Goal: Transaction & Acquisition: Purchase product/service

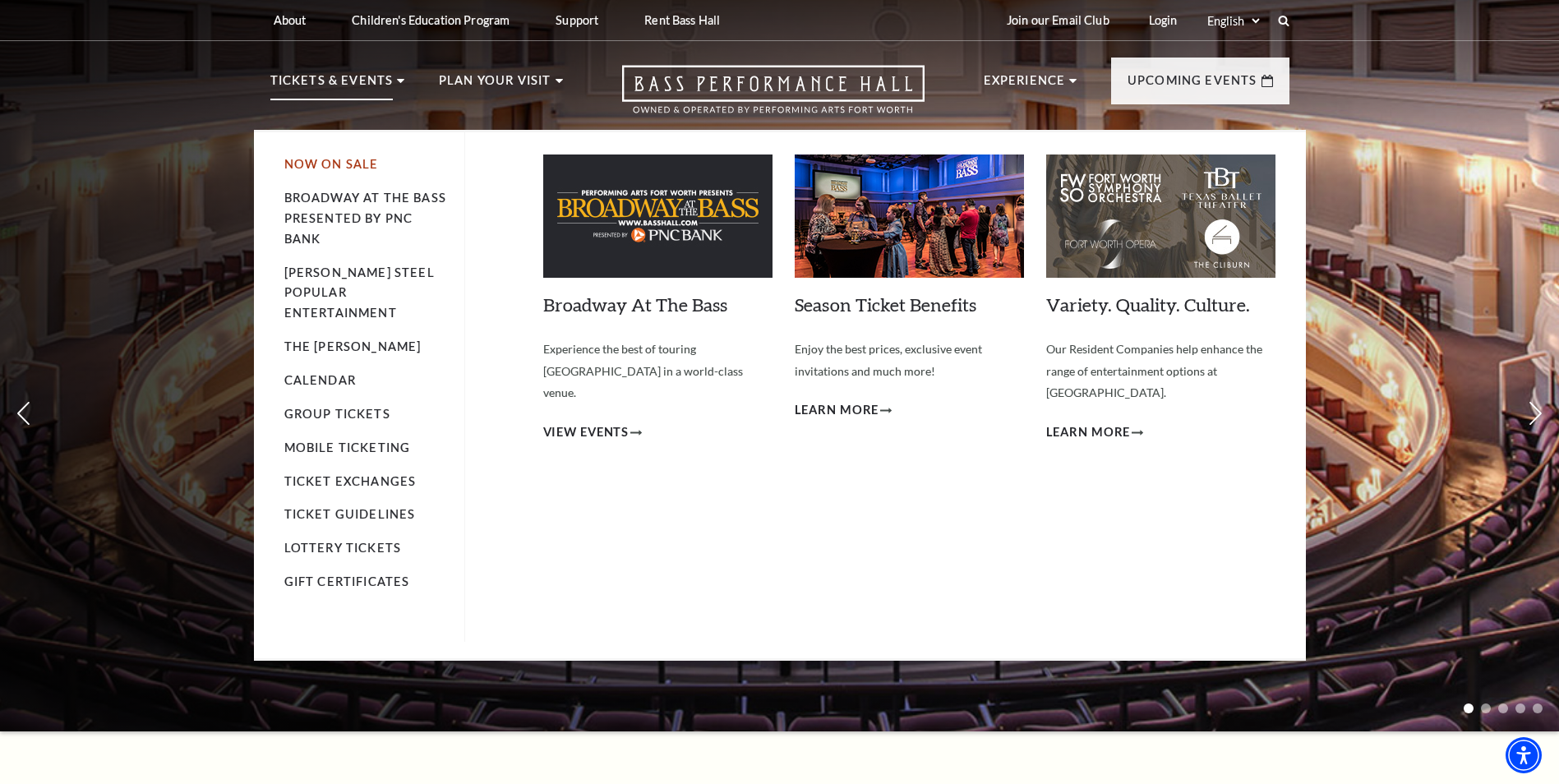
click at [315, 170] on link "Now On Sale" at bounding box center [331, 163] width 94 height 14
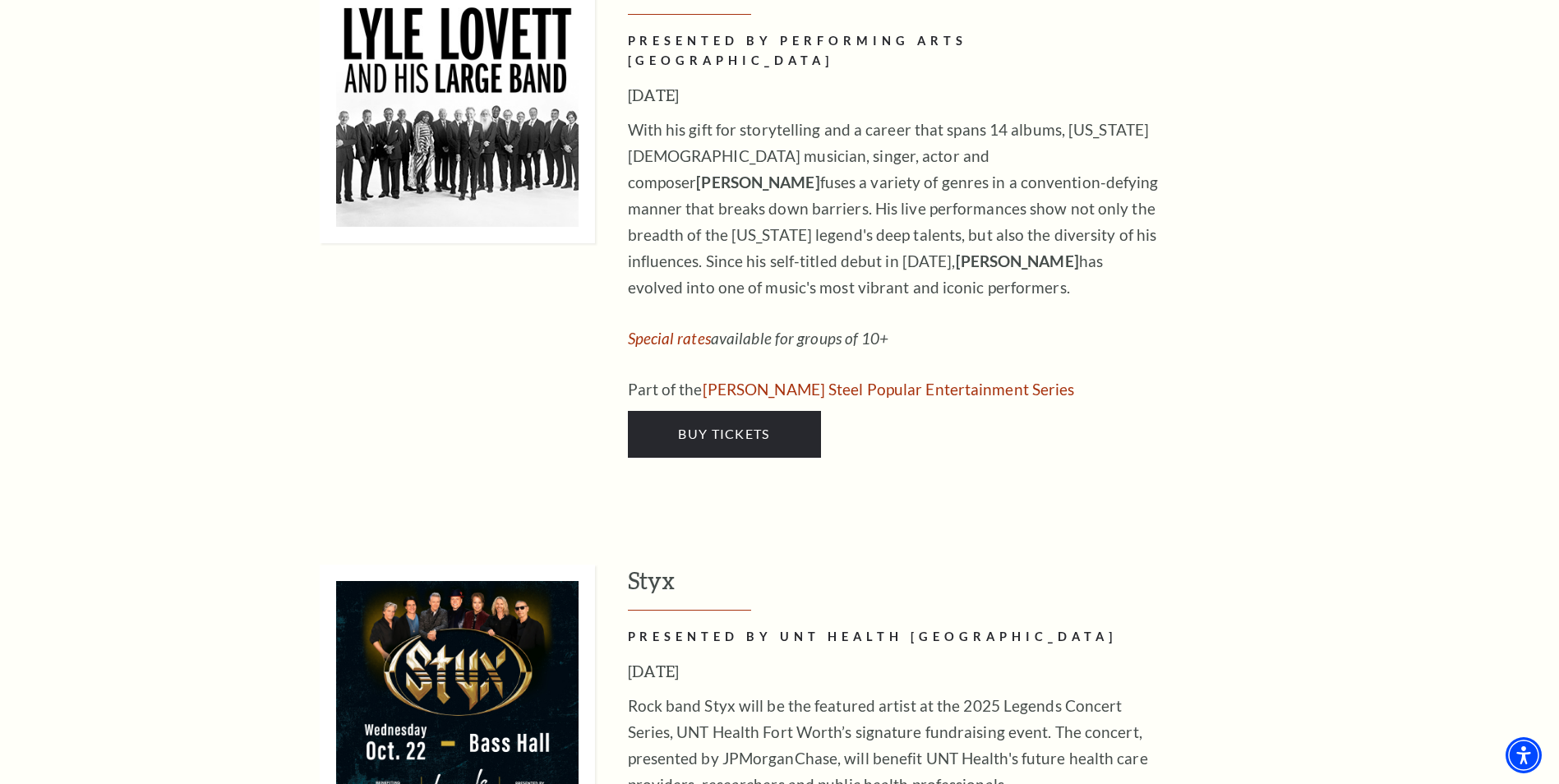
scroll to position [2547, 0]
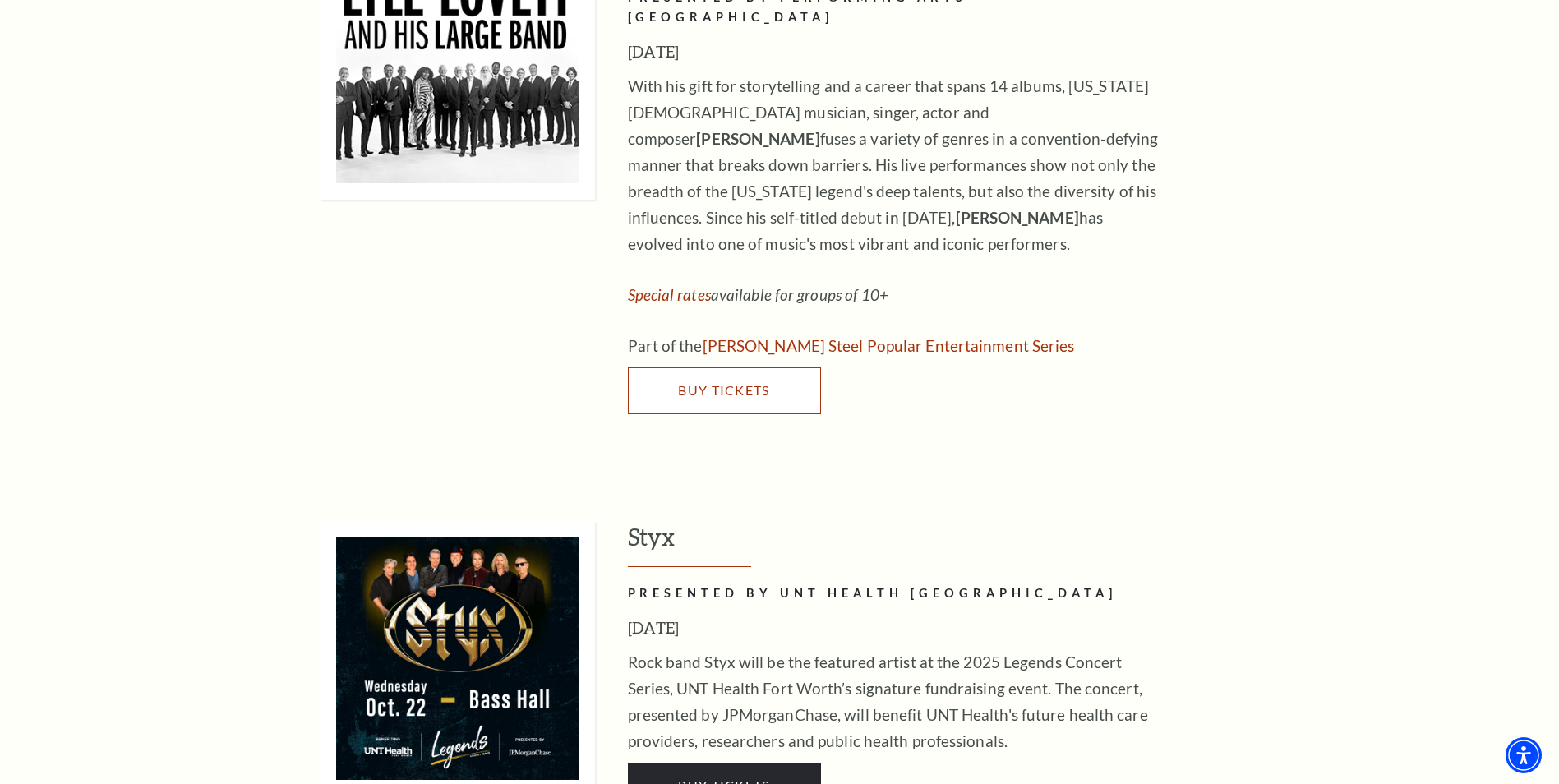
click at [717, 368] on link "Buy Tickets" at bounding box center [724, 390] width 193 height 46
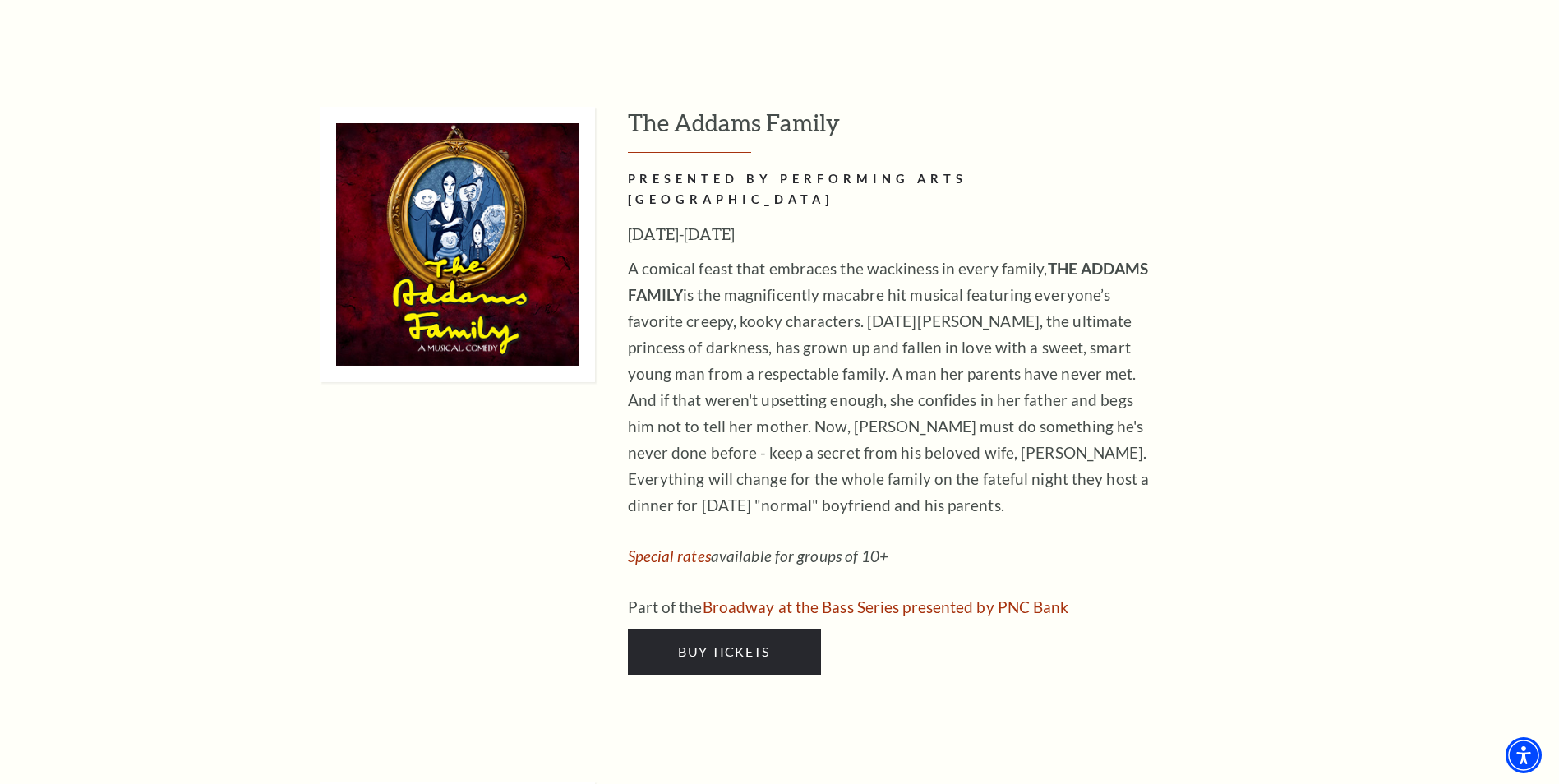
scroll to position [3451, 0]
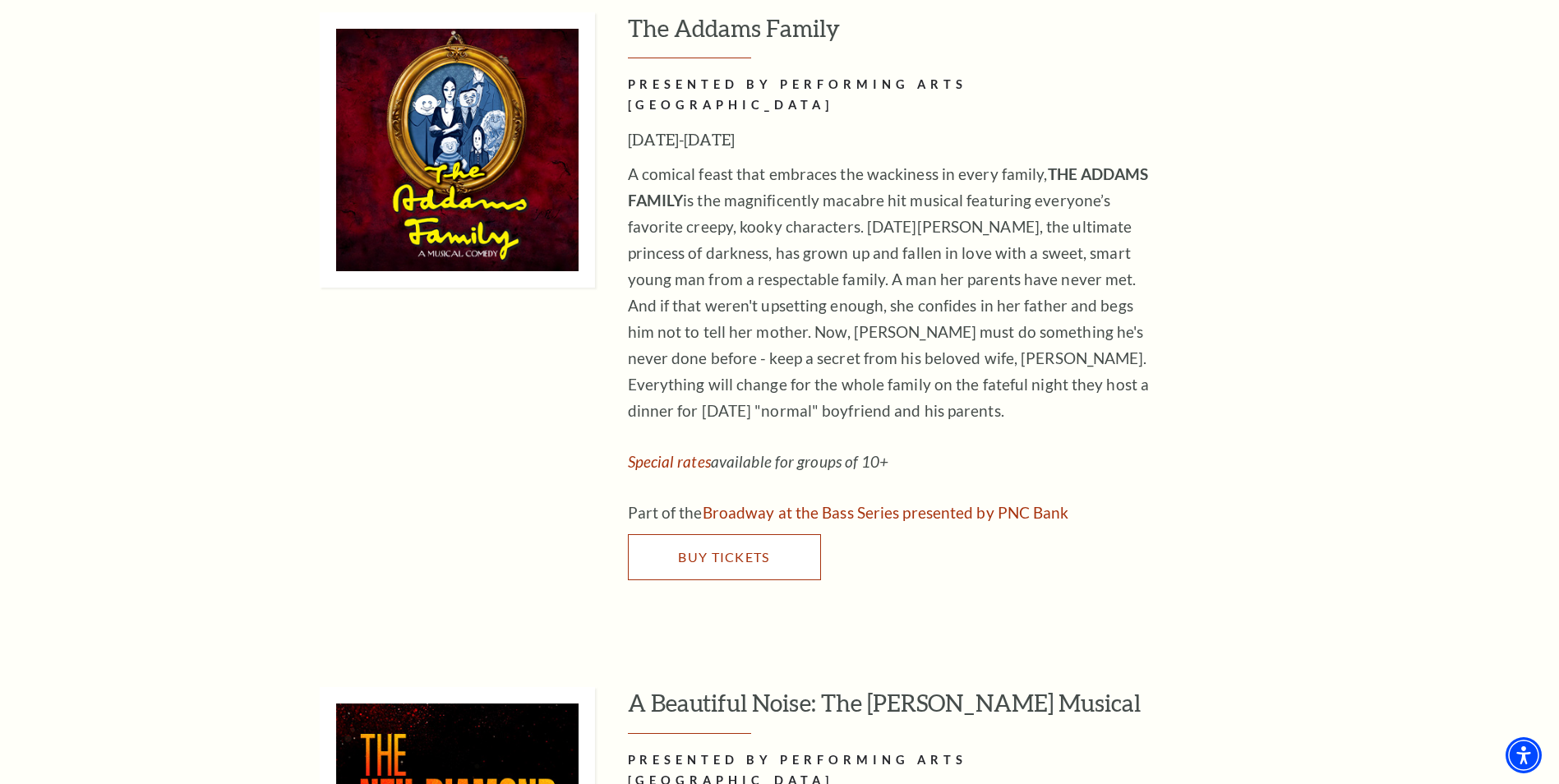
click at [734, 549] on span "Buy Tickets" at bounding box center [723, 556] width 91 height 16
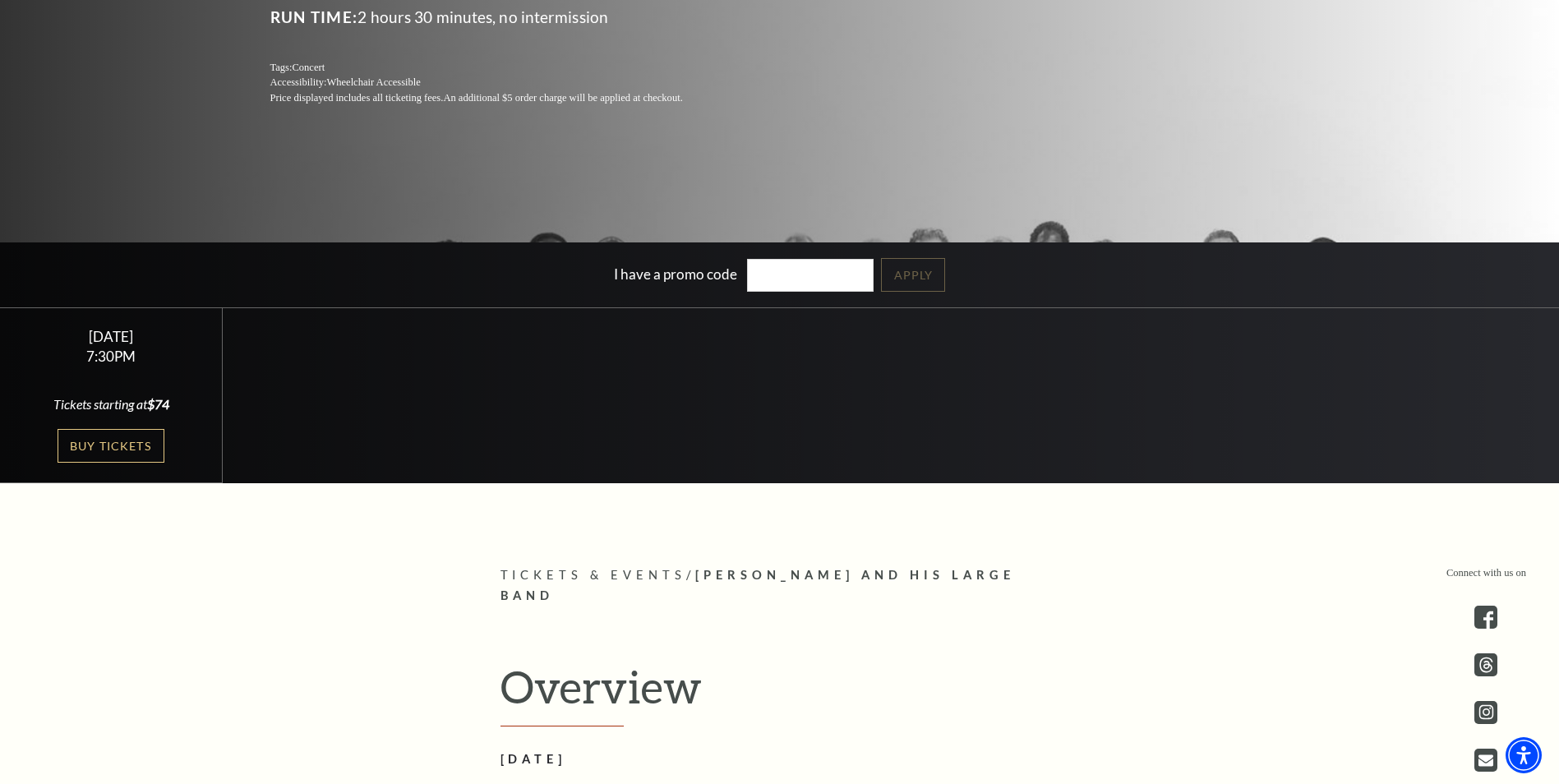
scroll to position [82, 0]
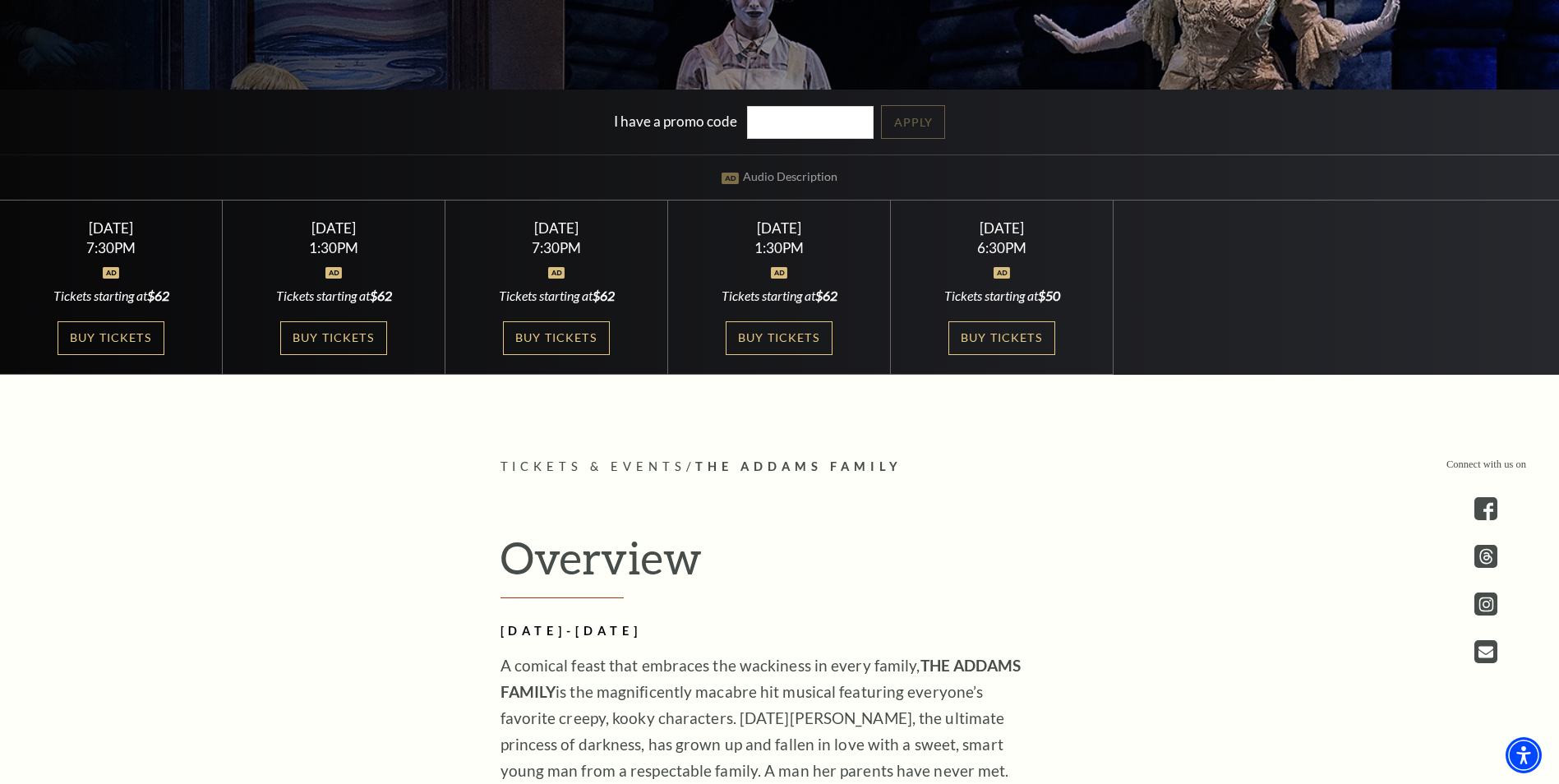
scroll to position [411, 0]
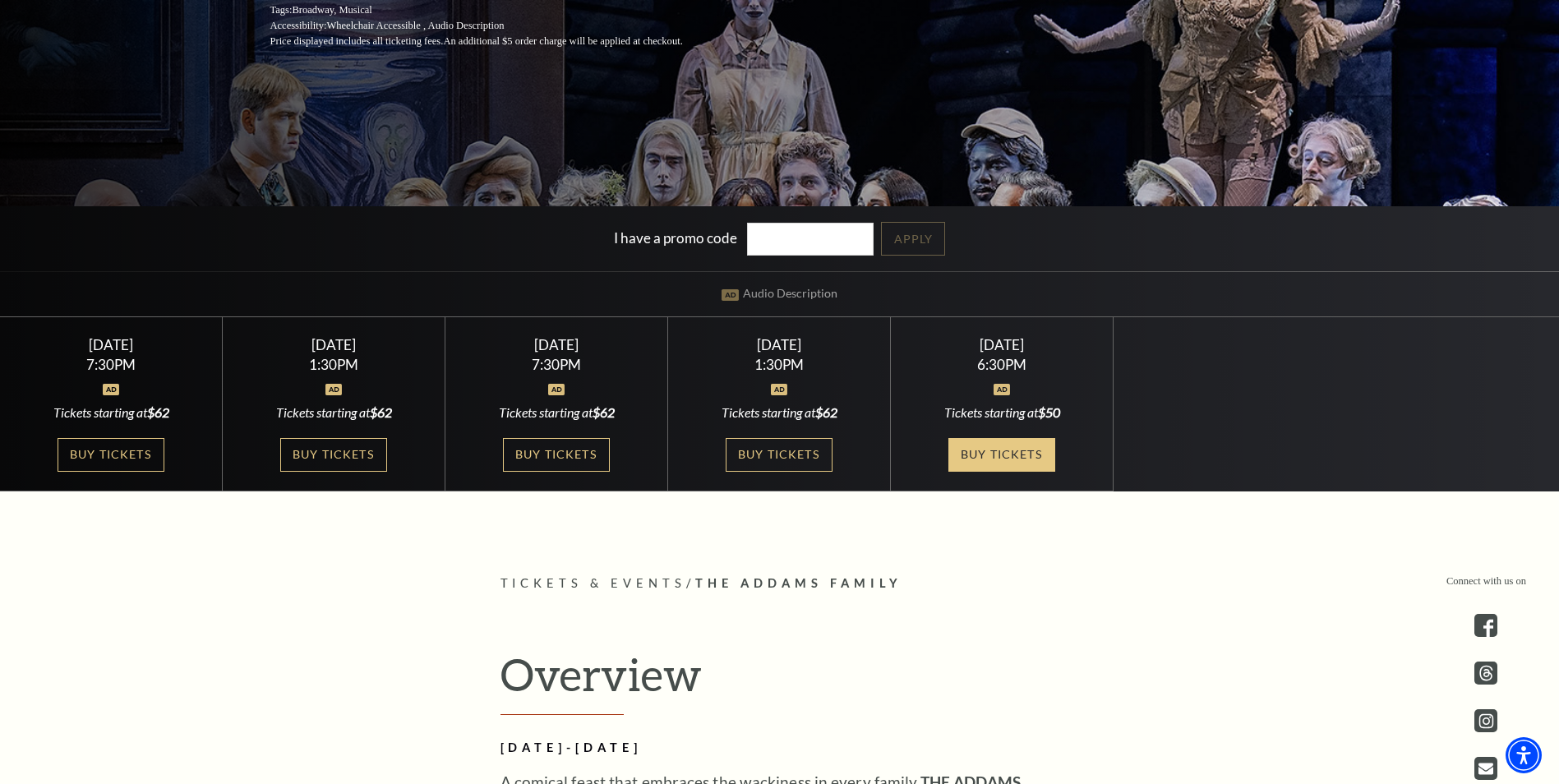
click at [1010, 461] on link "Buy Tickets" at bounding box center [1002, 455] width 106 height 34
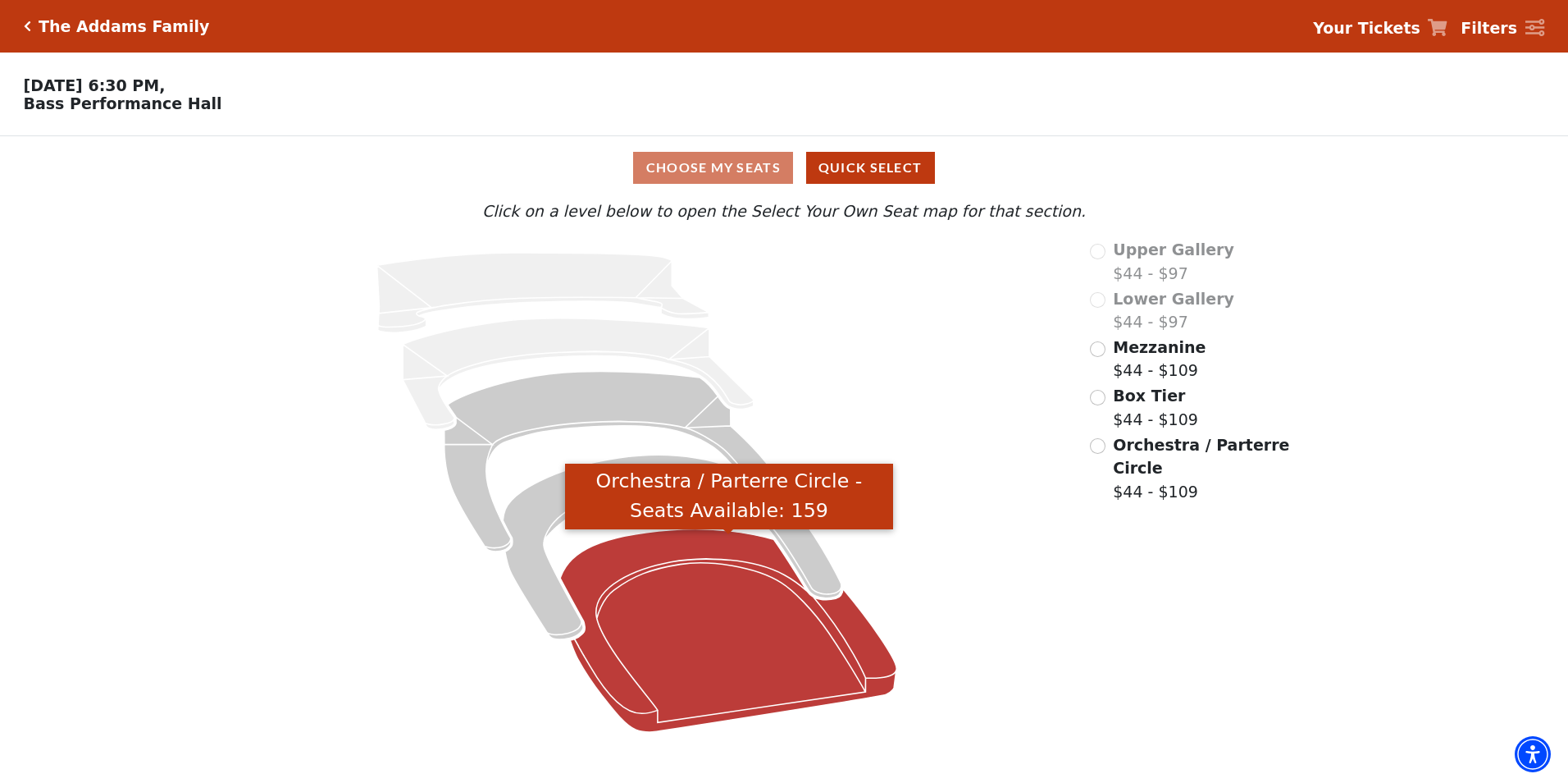
click at [718, 666] on icon "Orchestra / Parterre Circle - Seats Available: 159" at bounding box center [728, 630] width 336 height 202
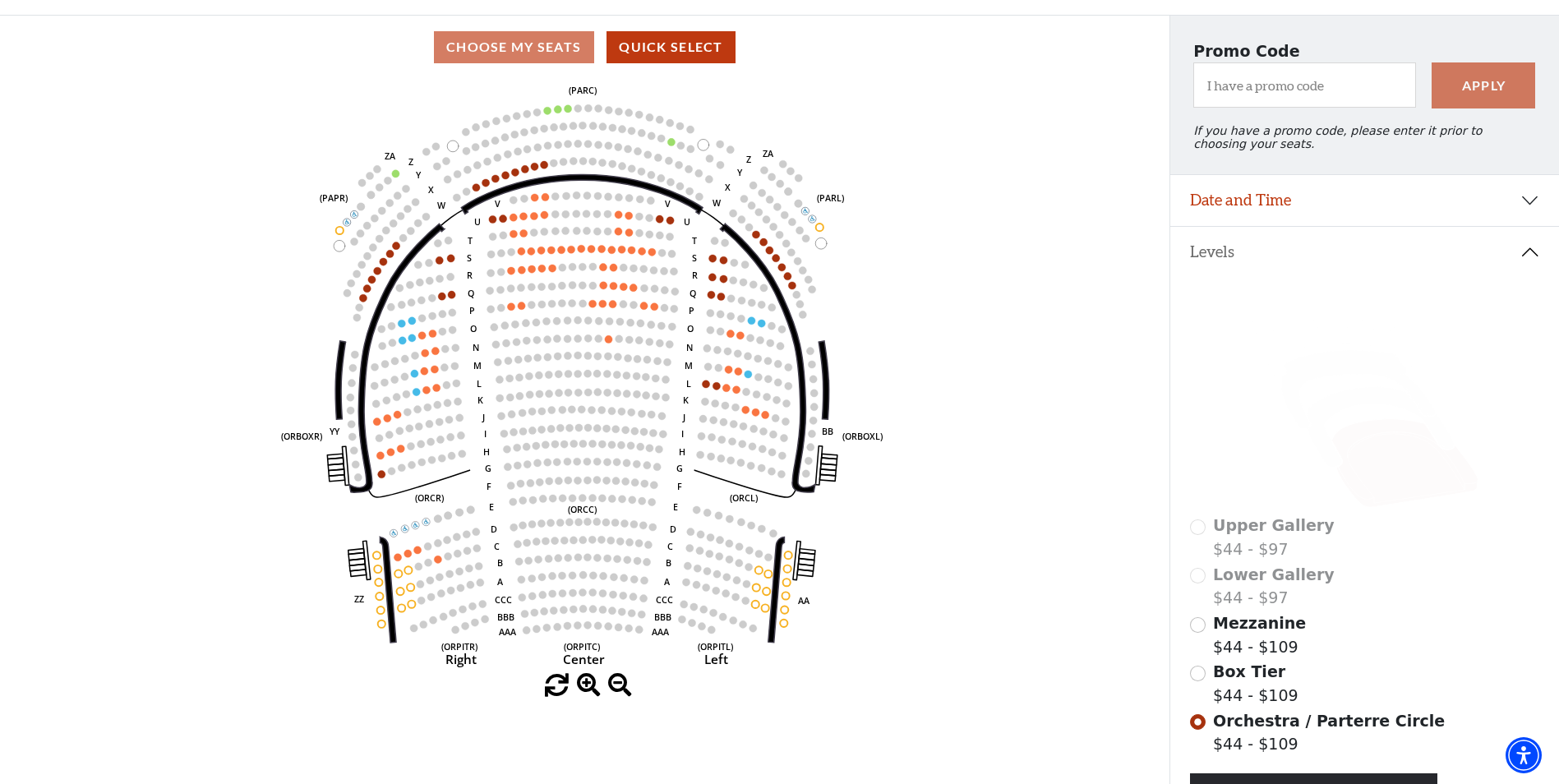
scroll to position [159, 0]
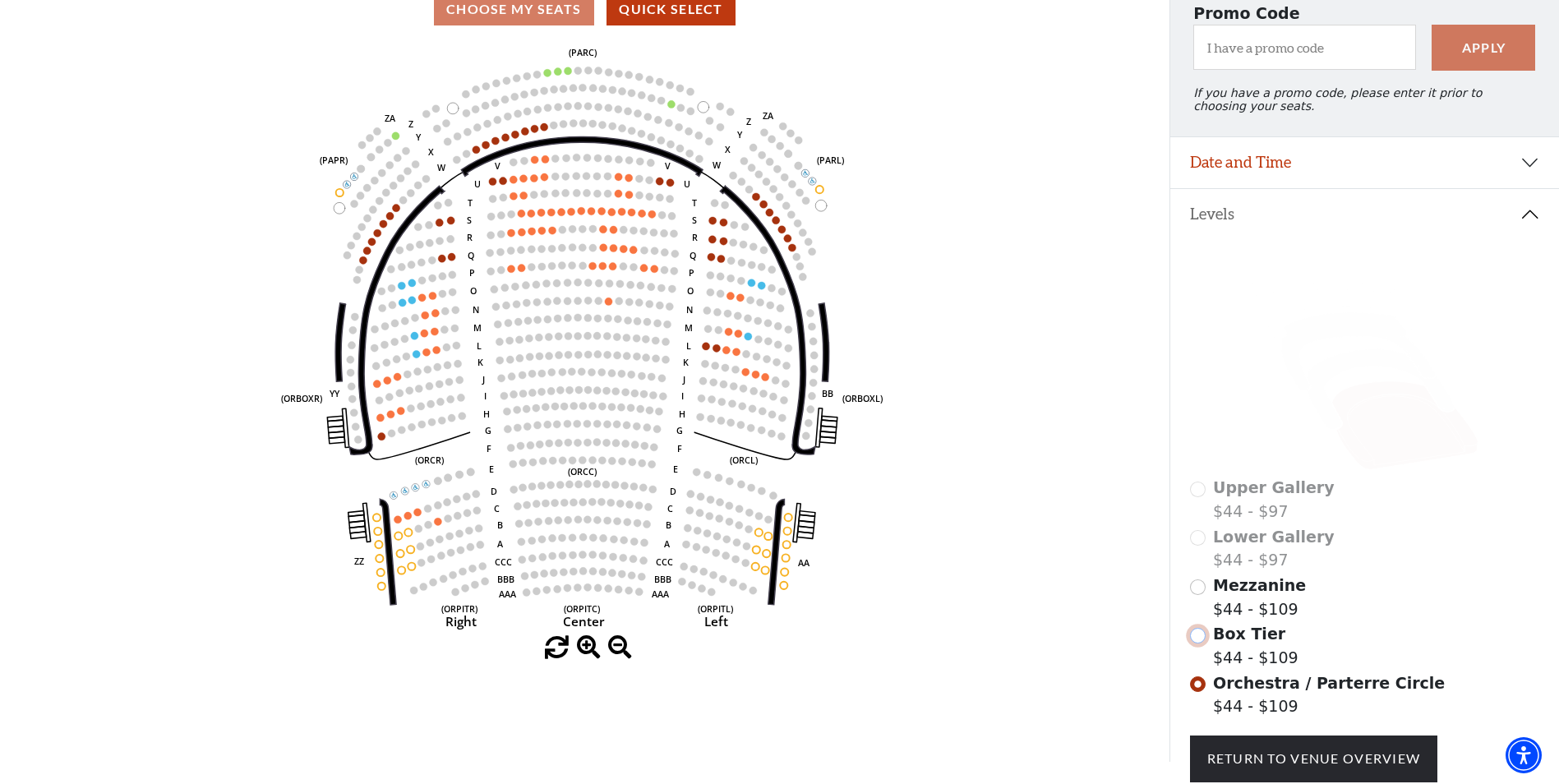
click at [1201, 643] on input "Box Tier$44 - $109\a" at bounding box center [1198, 636] width 16 height 16
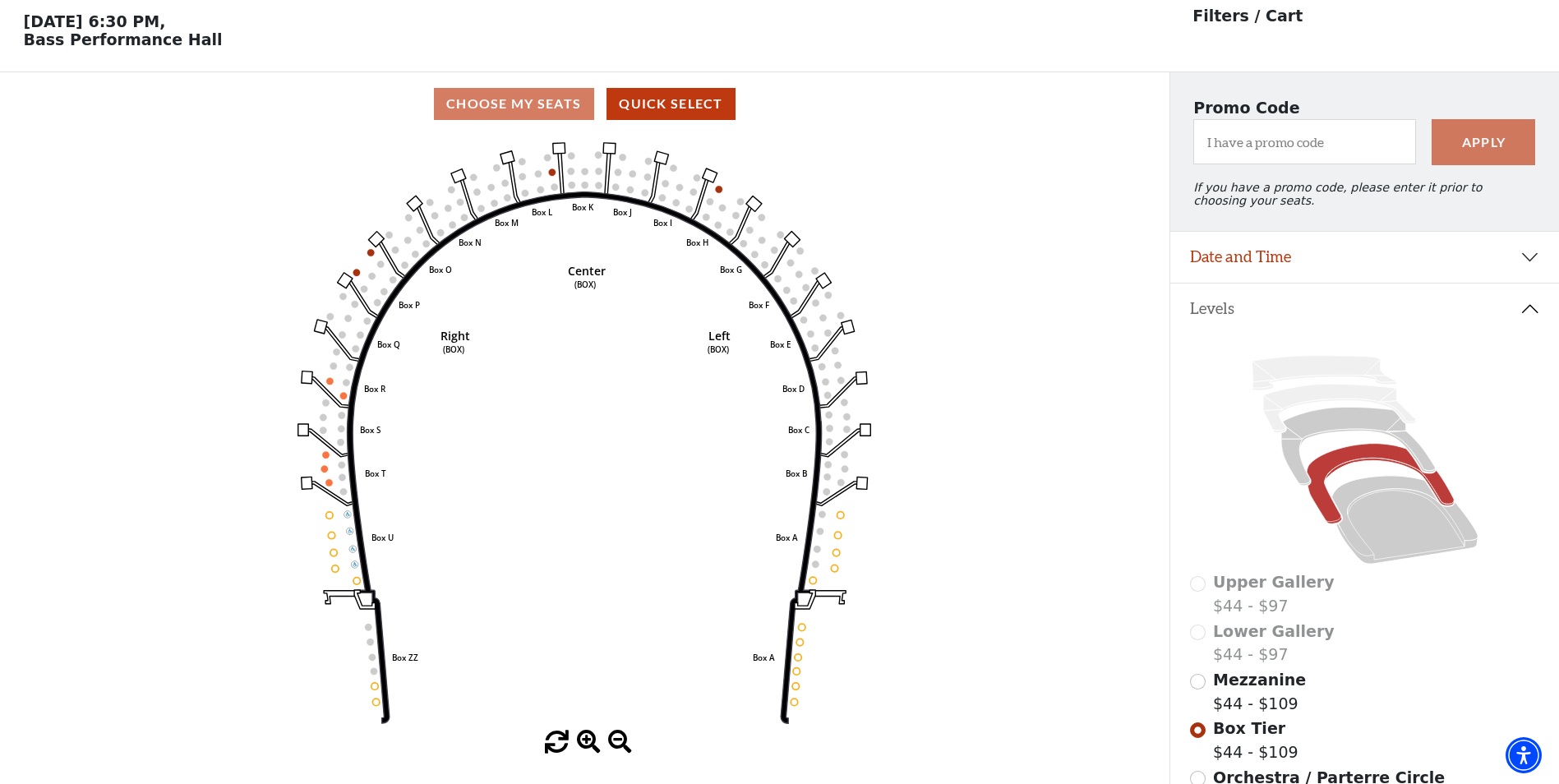
scroll to position [77, 0]
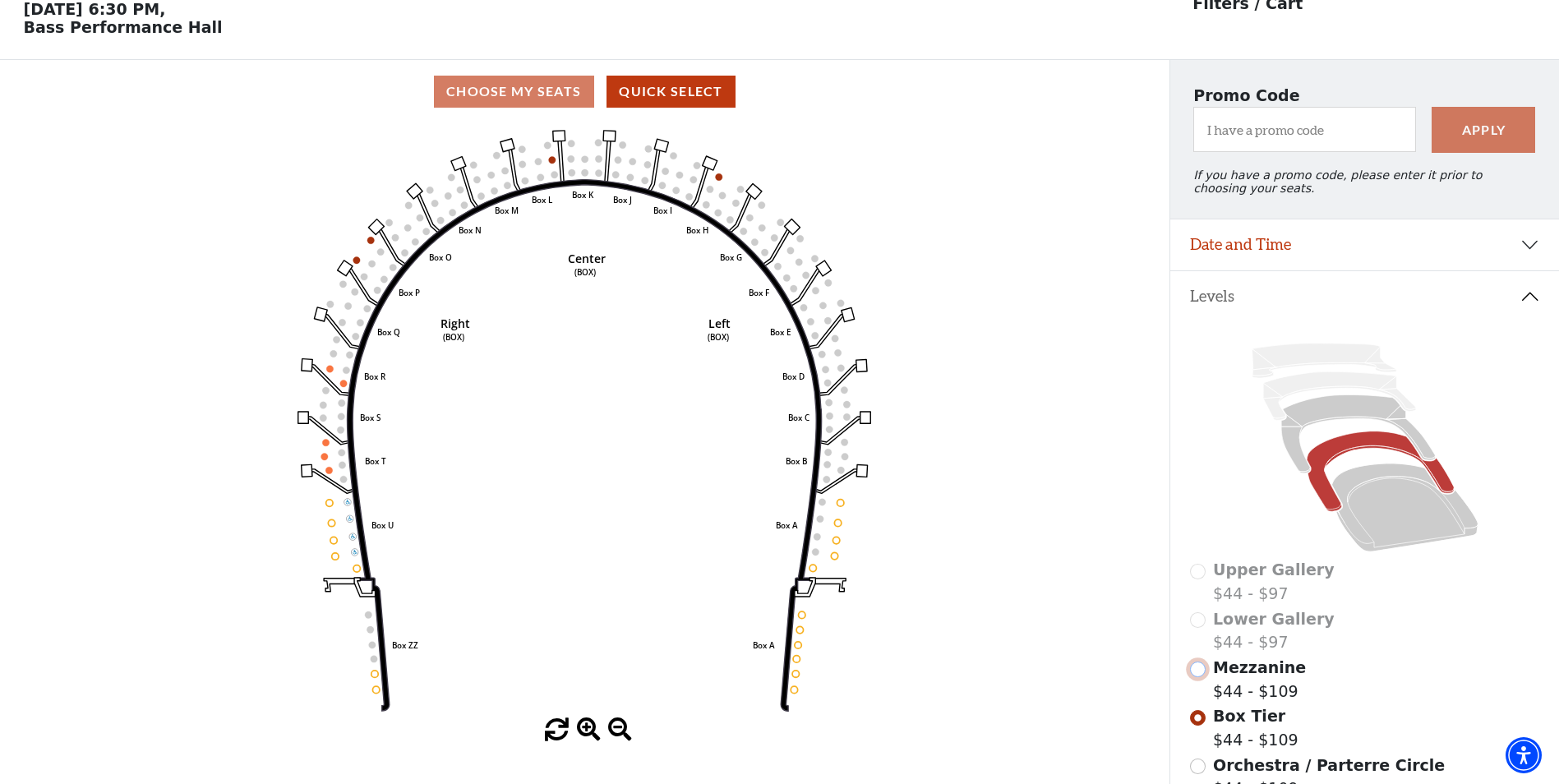
click at [1203, 677] on input "Mezzanine$44 - $109\a" at bounding box center [1198, 669] width 16 height 16
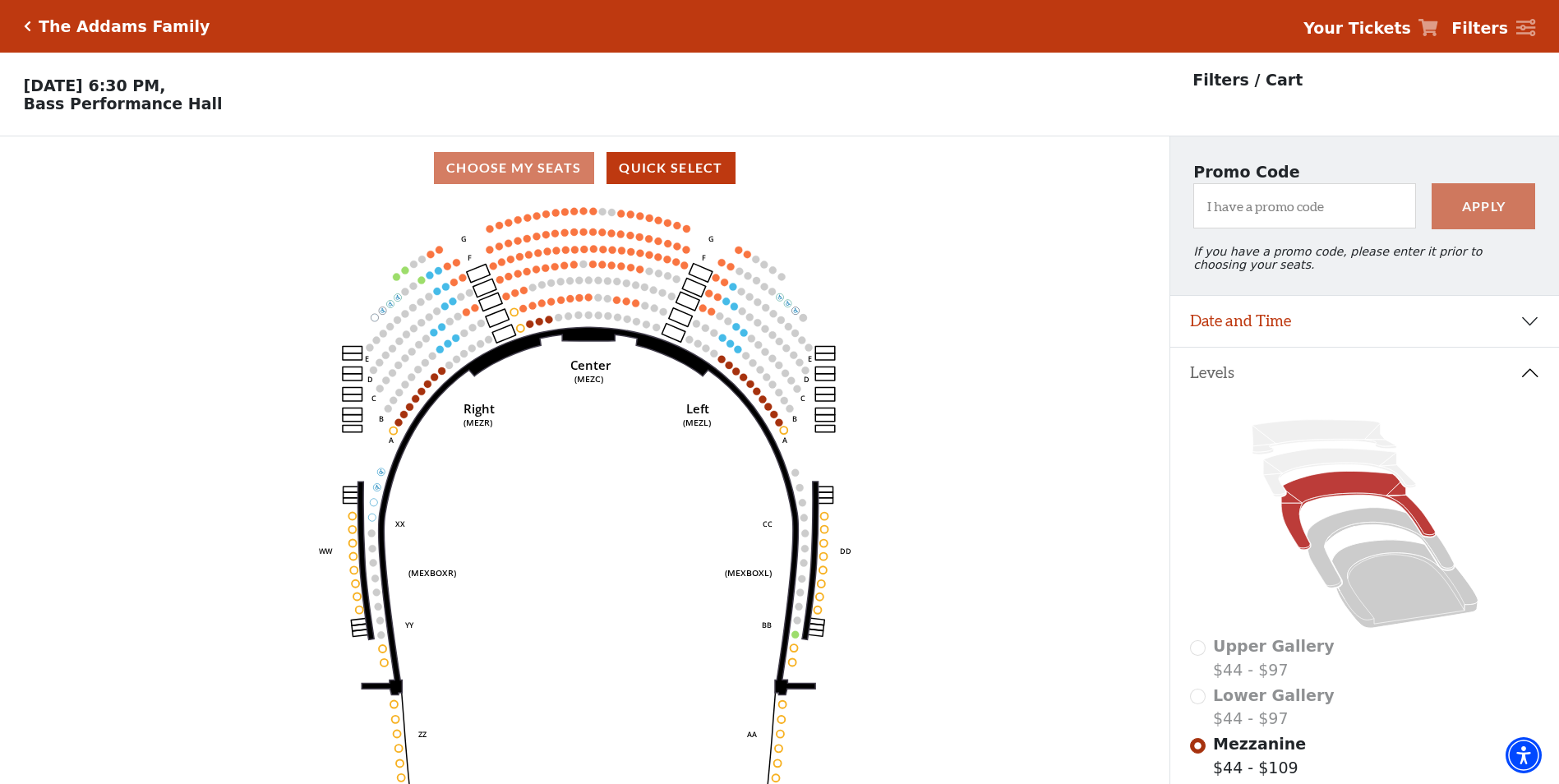
scroll to position [287, 0]
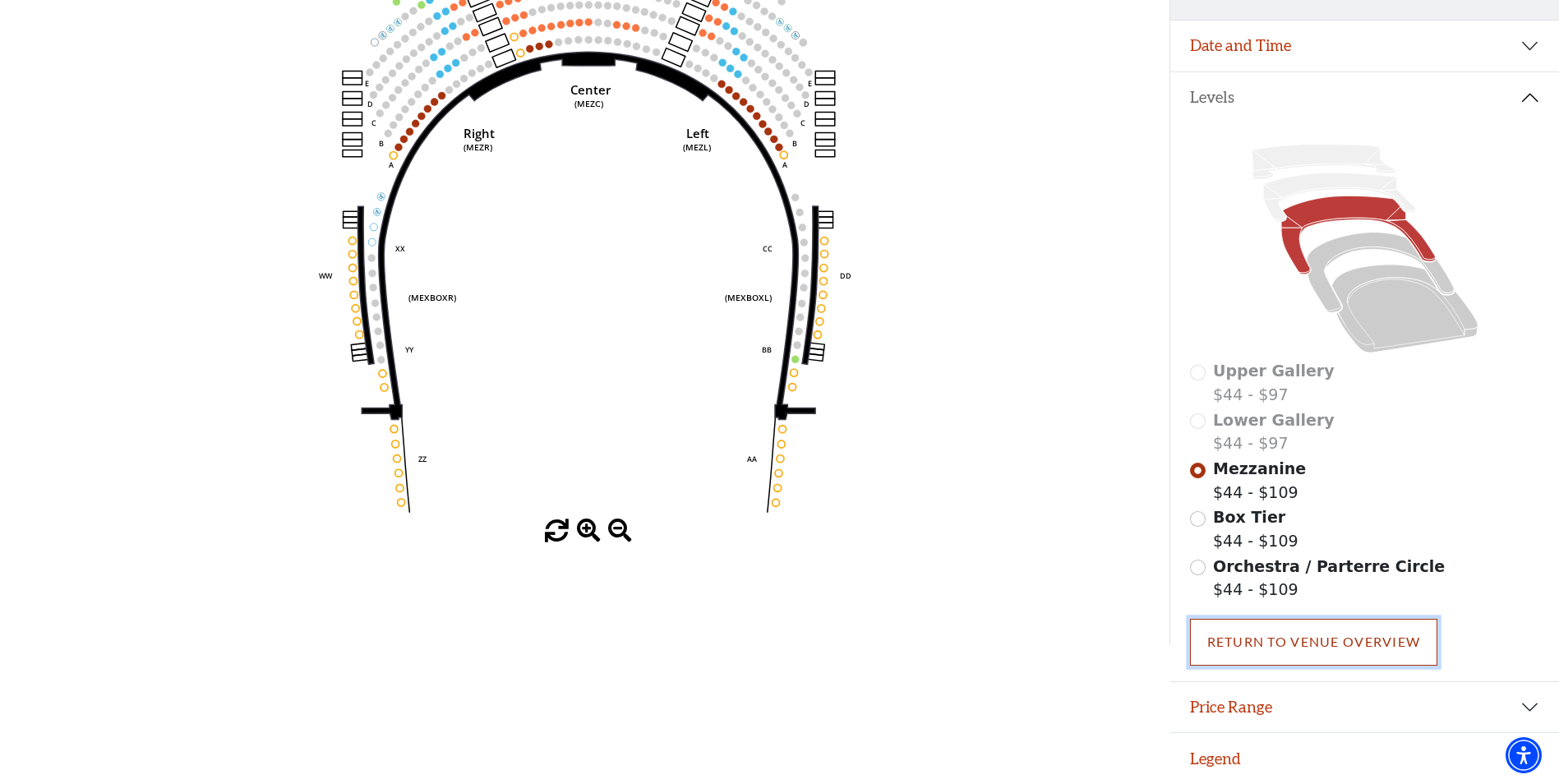
click at [1266, 628] on link "Return To Venue Overview" at bounding box center [1314, 641] width 248 height 46
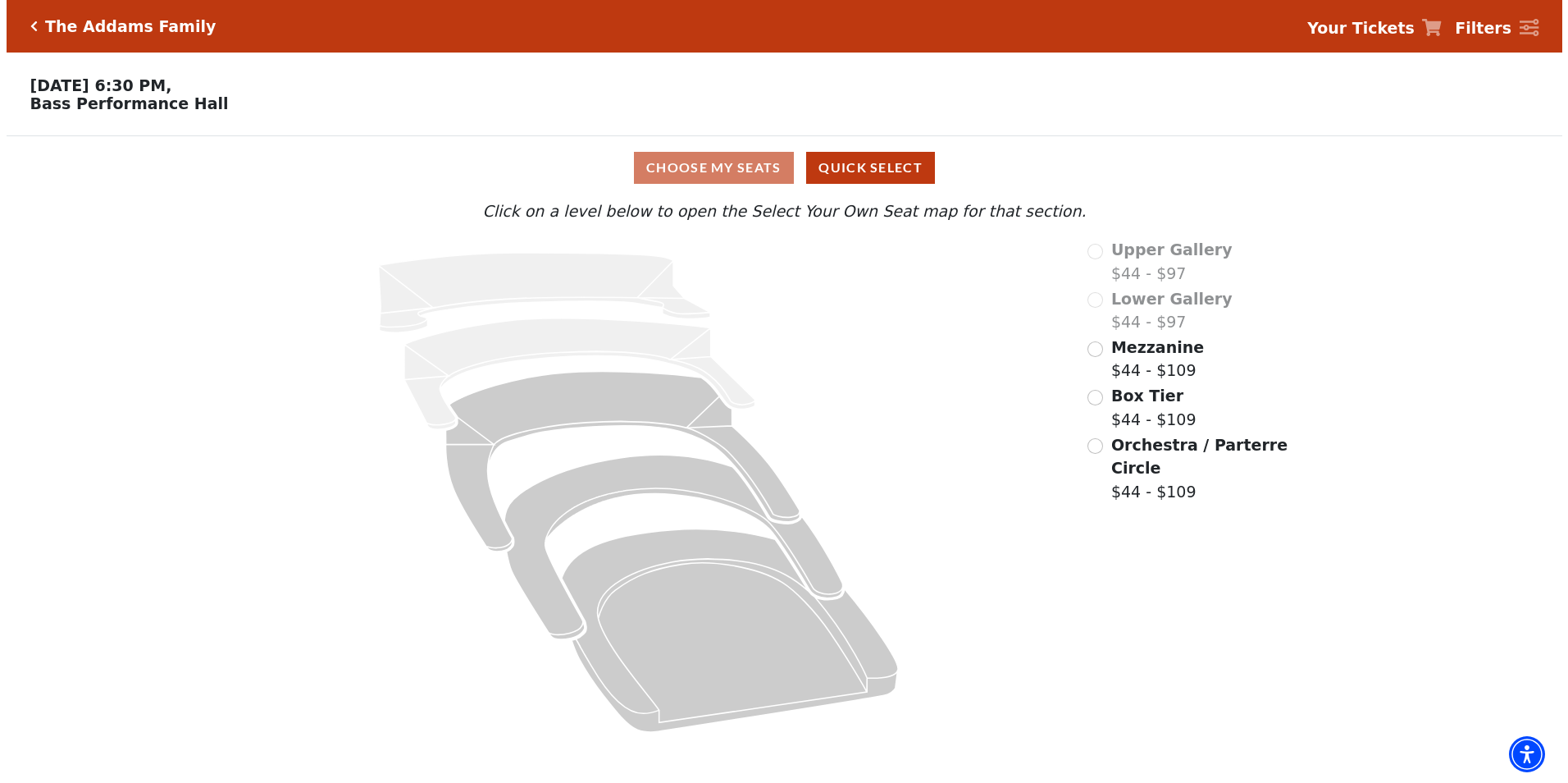
scroll to position [0, 0]
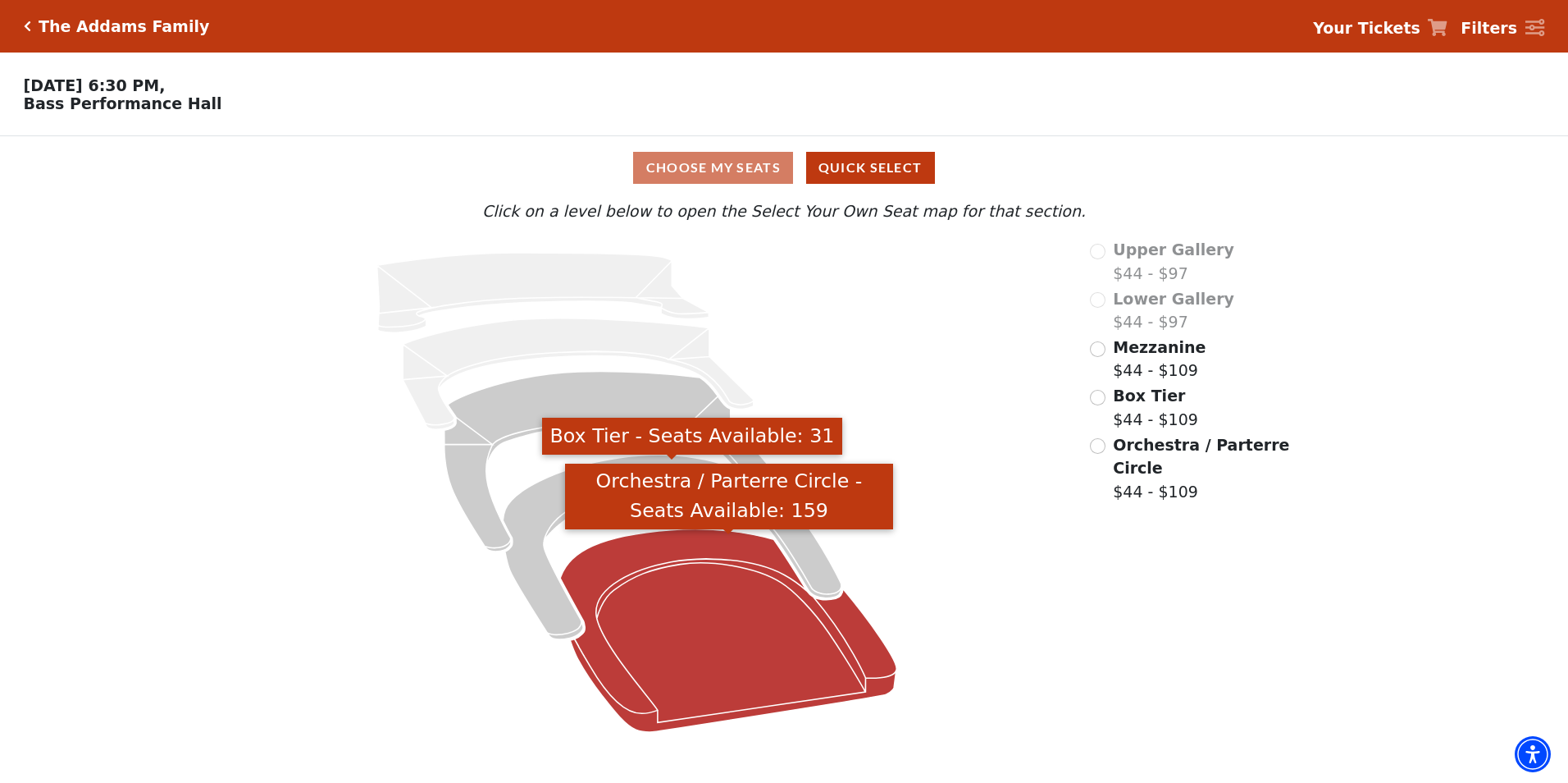
click at [629, 632] on icon "Orchestra / Parterre Circle - Seats Available: 159" at bounding box center [728, 630] width 336 height 202
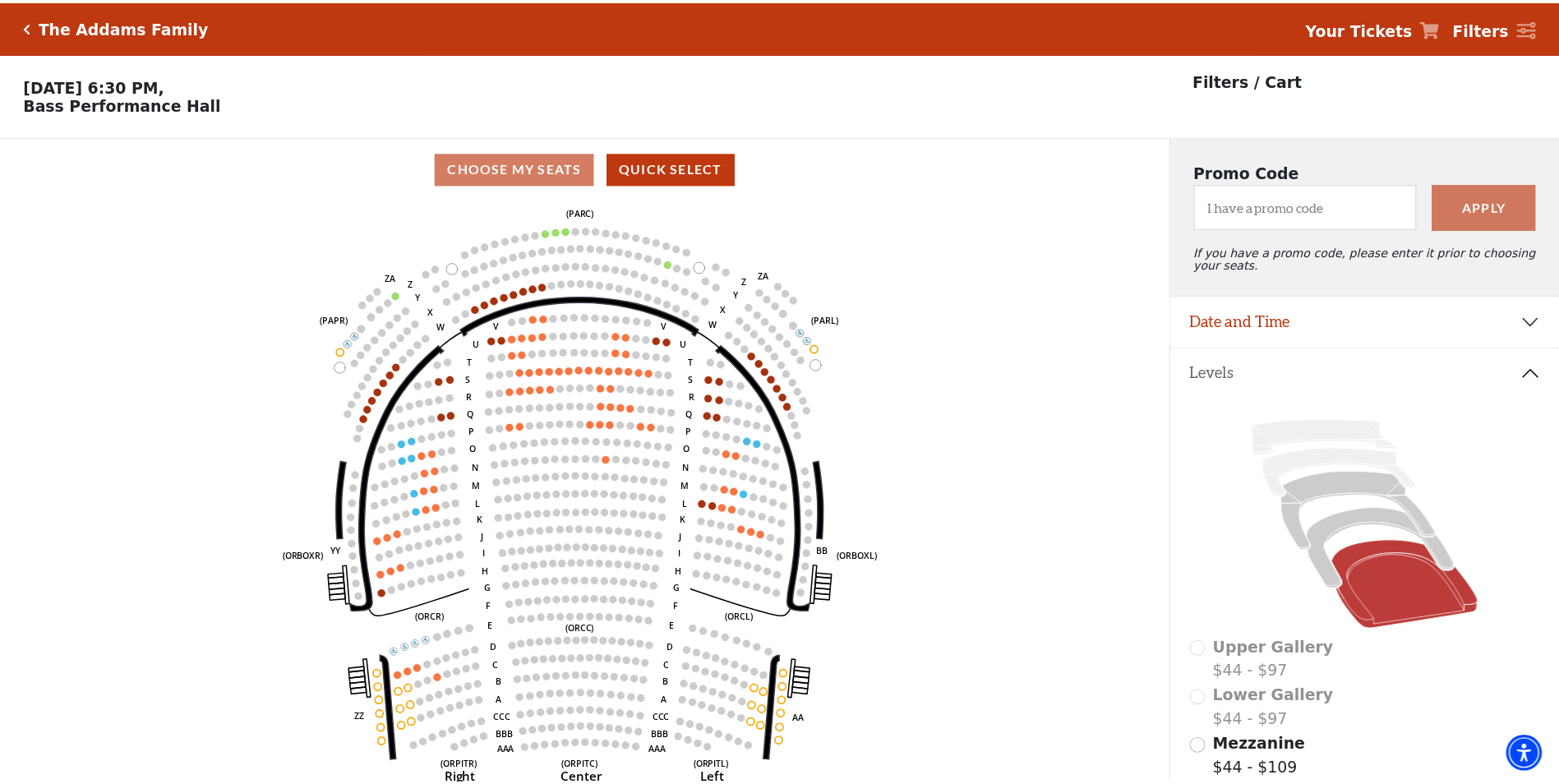
scroll to position [77, 0]
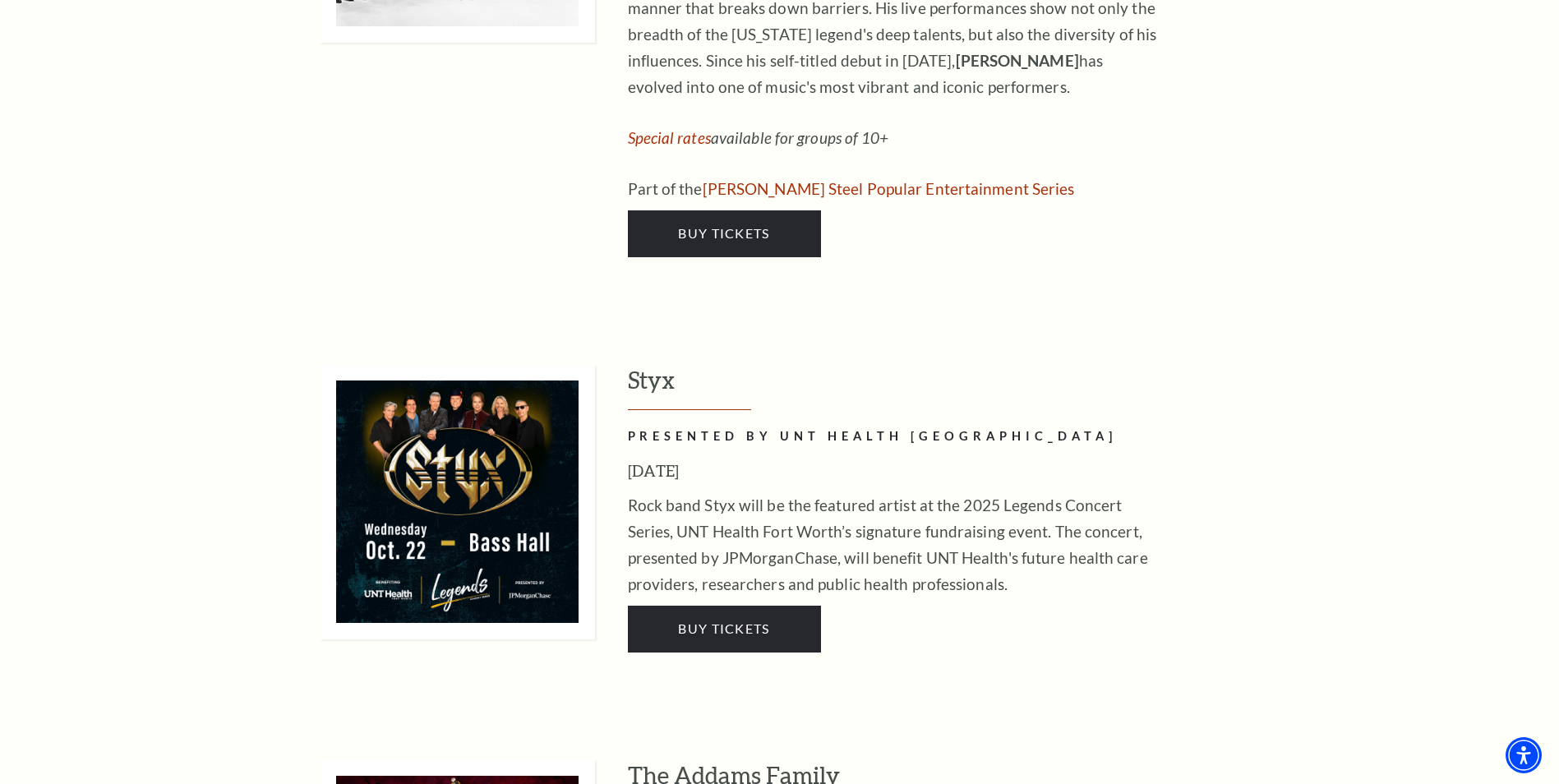
scroll to position [2794, 0]
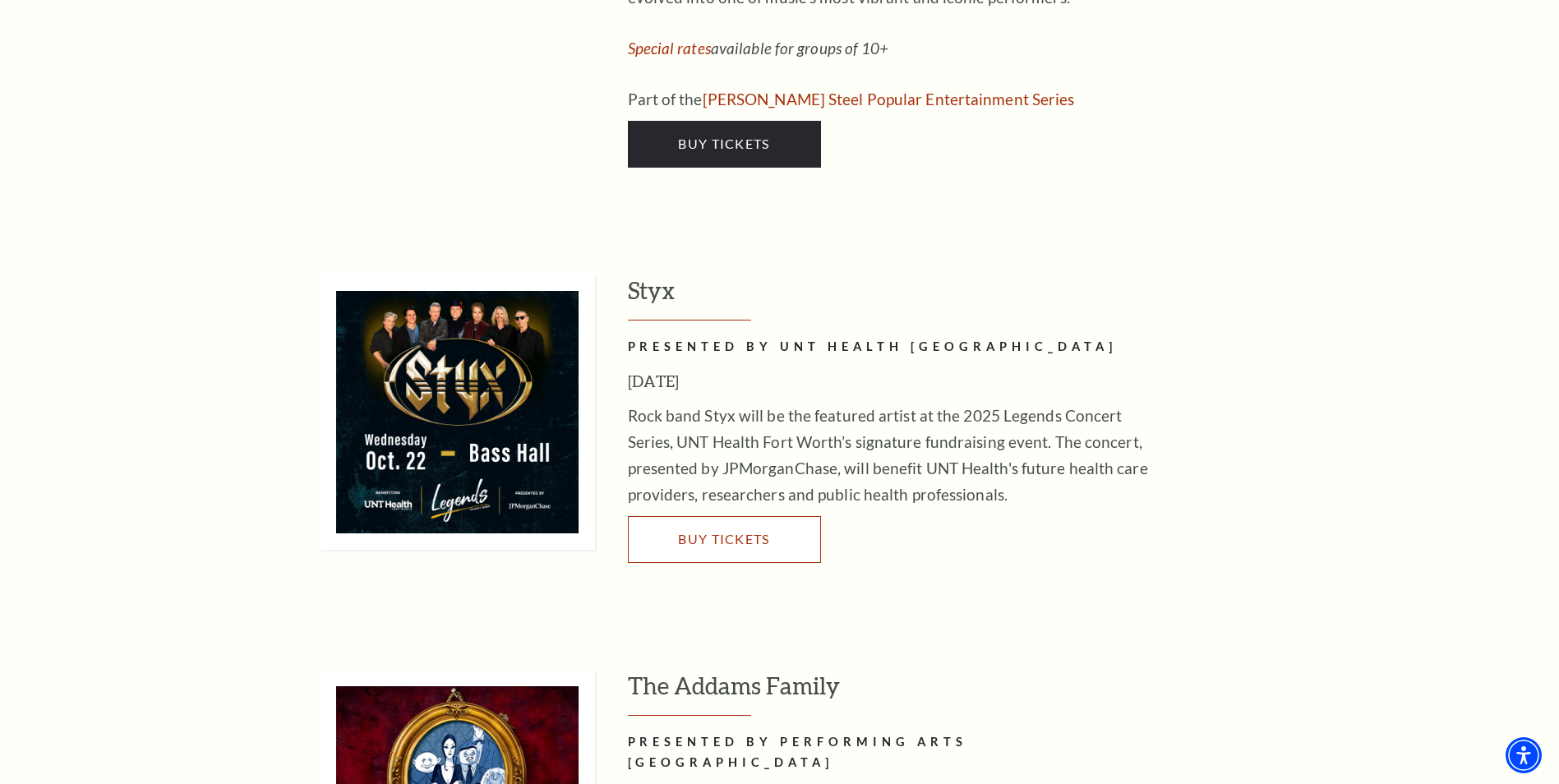
click at [690, 531] on span "Buy Tickets" at bounding box center [723, 539] width 91 height 16
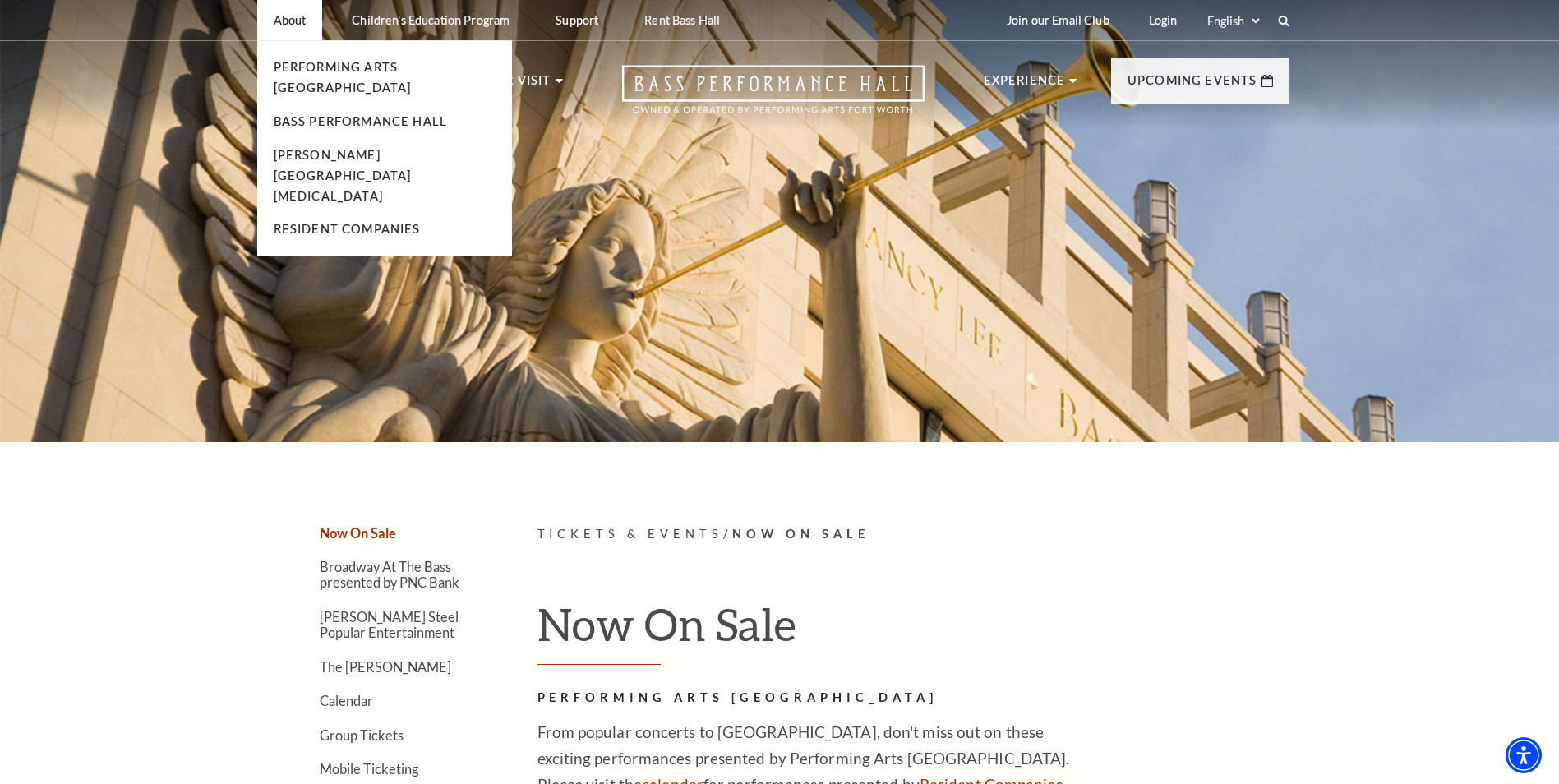
click at [284, 20] on p "About" at bounding box center [289, 20] width 33 height 14
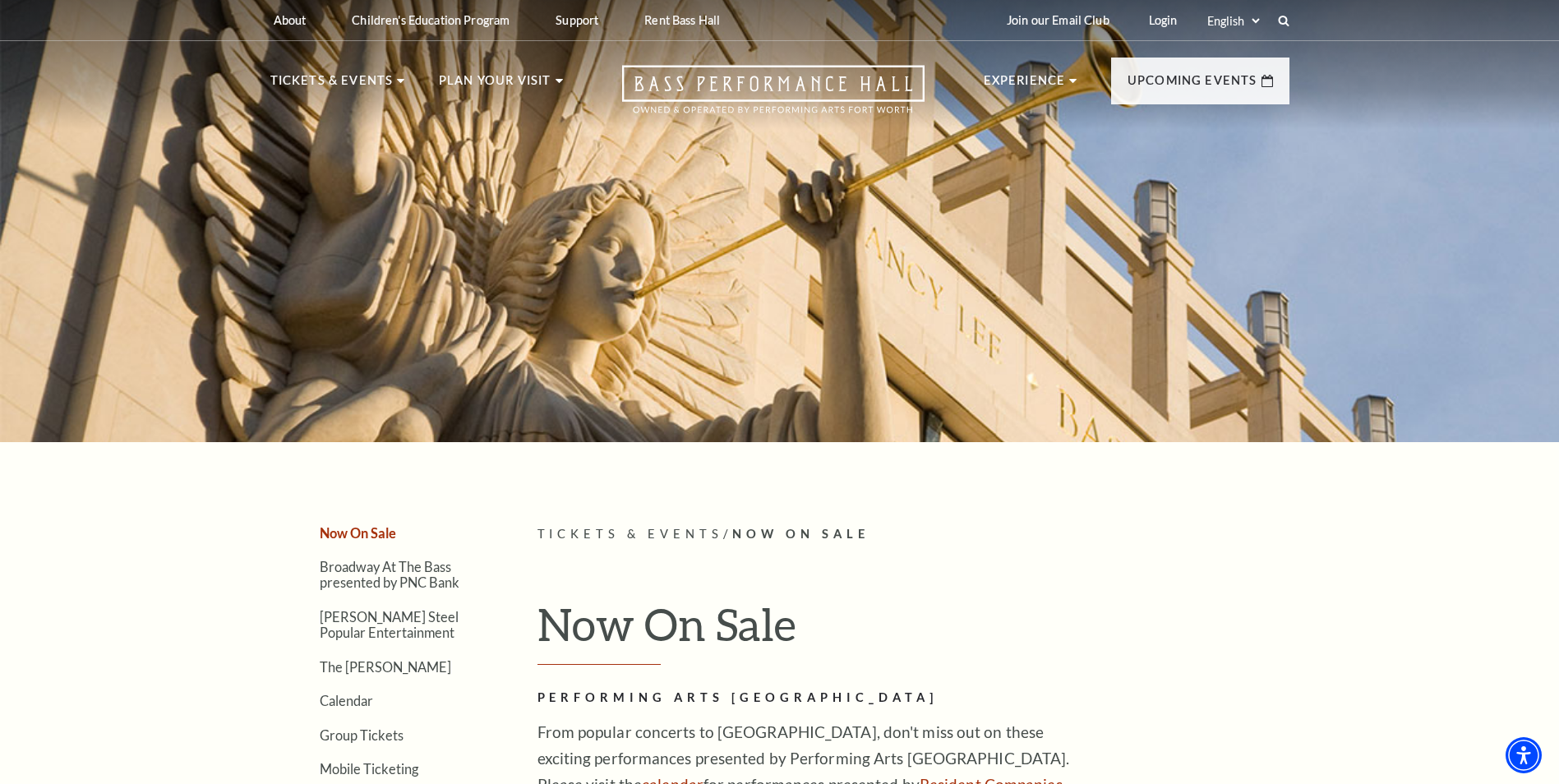
click at [771, 251] on div at bounding box center [780, 215] width 1559 height 451
click at [729, 89] on icon "Open this option" at bounding box center [773, 90] width 302 height 49
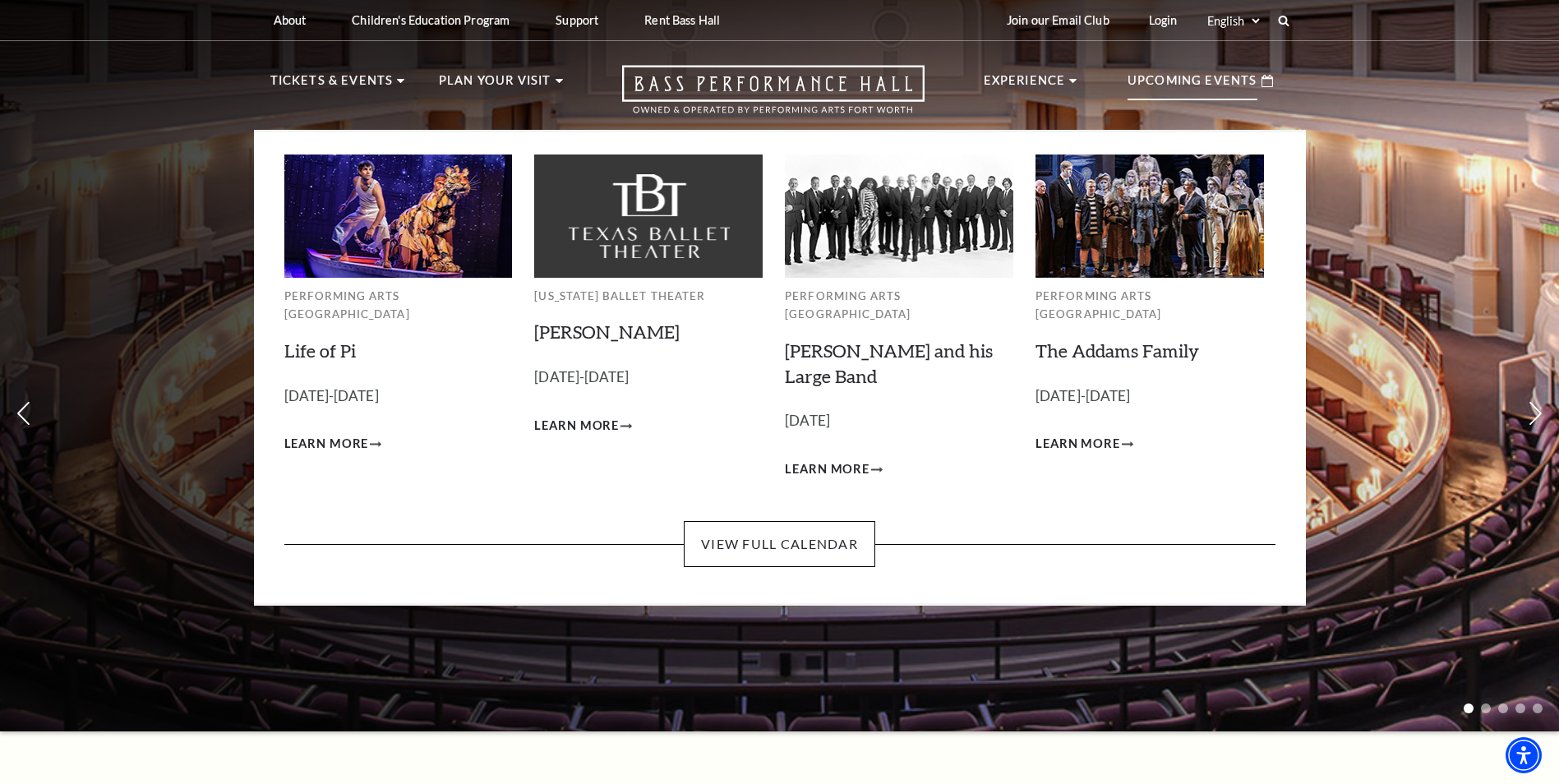
click at [1162, 98] on p "Upcoming Events" at bounding box center [1192, 86] width 130 height 30
